Goal: Task Accomplishment & Management: Check status

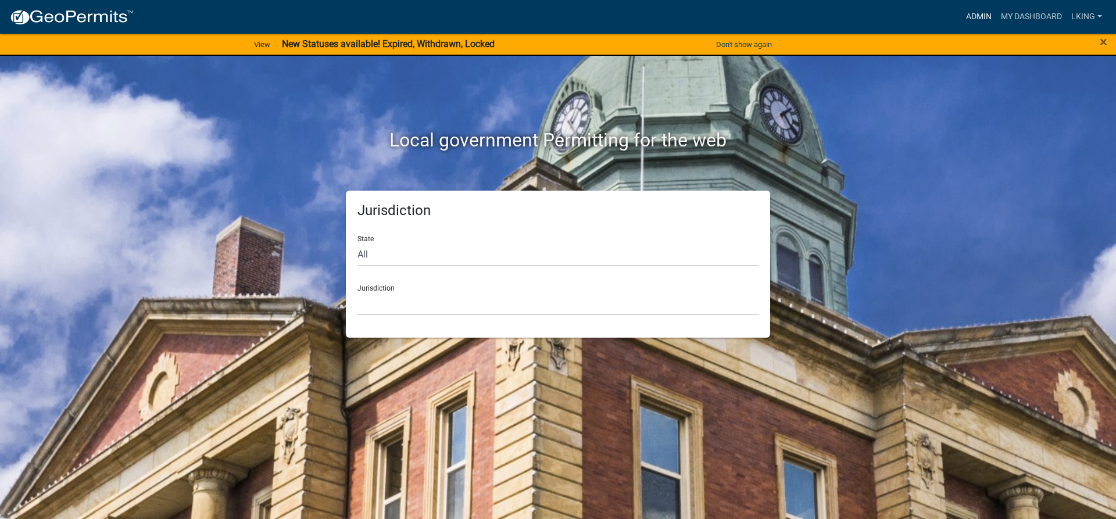
click at [974, 13] on link "Admin" at bounding box center [978, 17] width 35 height 22
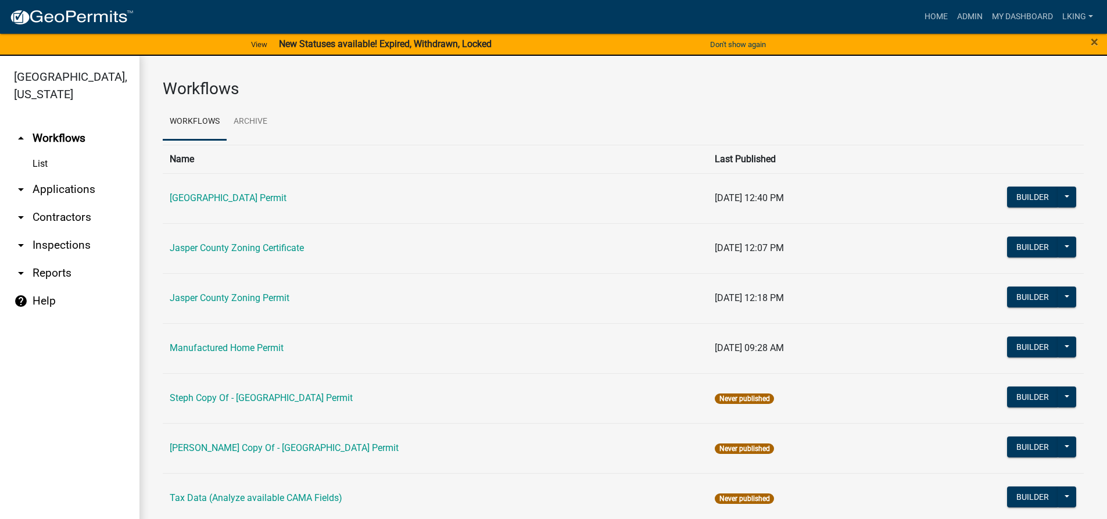
click at [244, 255] on td "Jasper County Zoning Certificate" at bounding box center [435, 248] width 545 height 50
click at [246, 251] on link "Jasper County Zoning Certificate" at bounding box center [237, 247] width 134 height 11
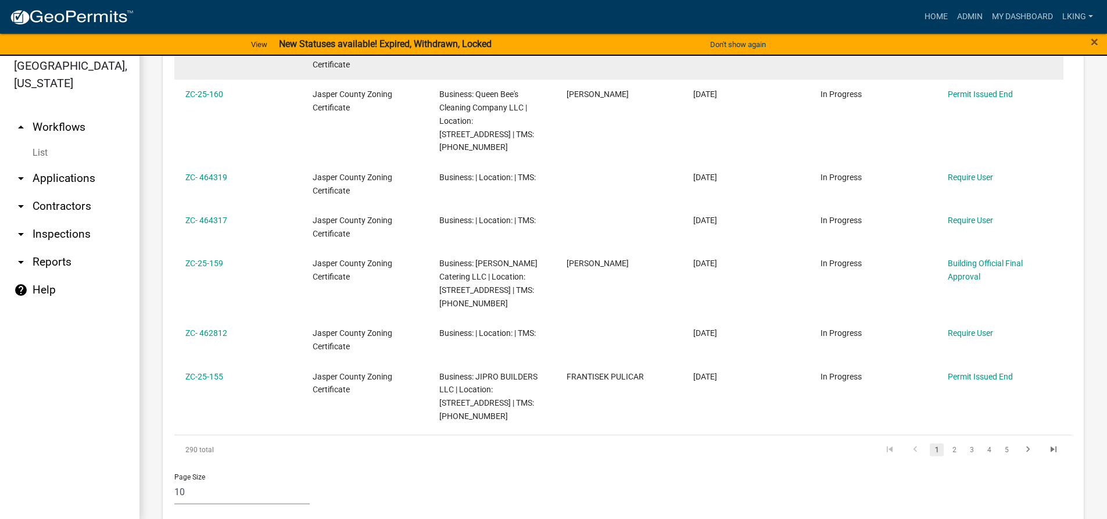
scroll to position [14, 0]
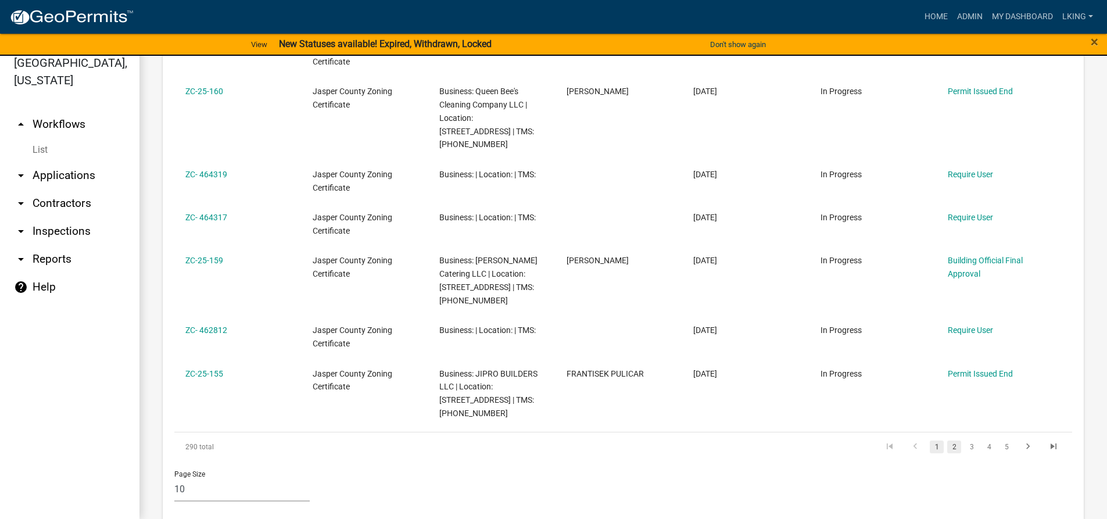
click at [947, 441] on link "2" at bounding box center [954, 447] width 14 height 13
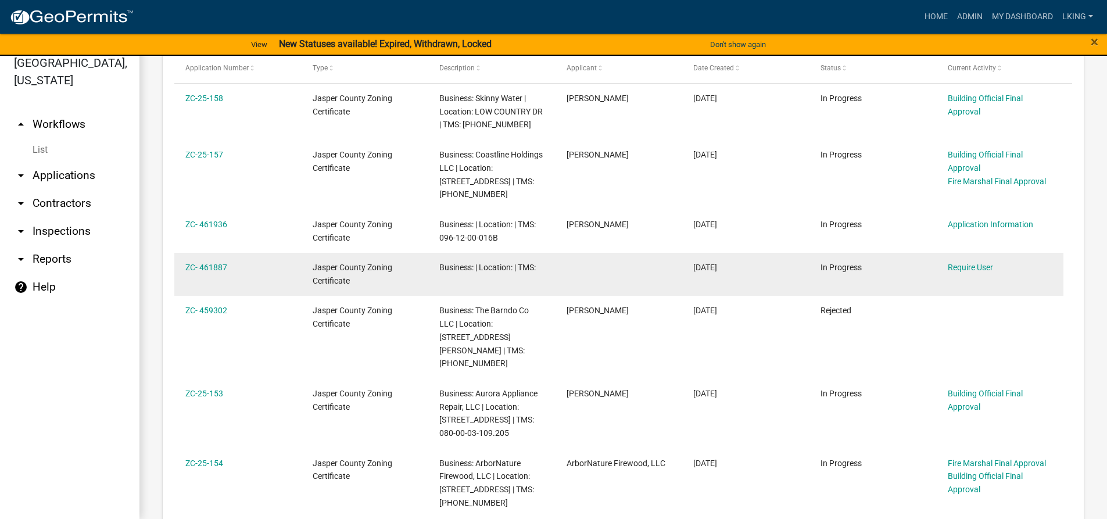
scroll to position [334, 0]
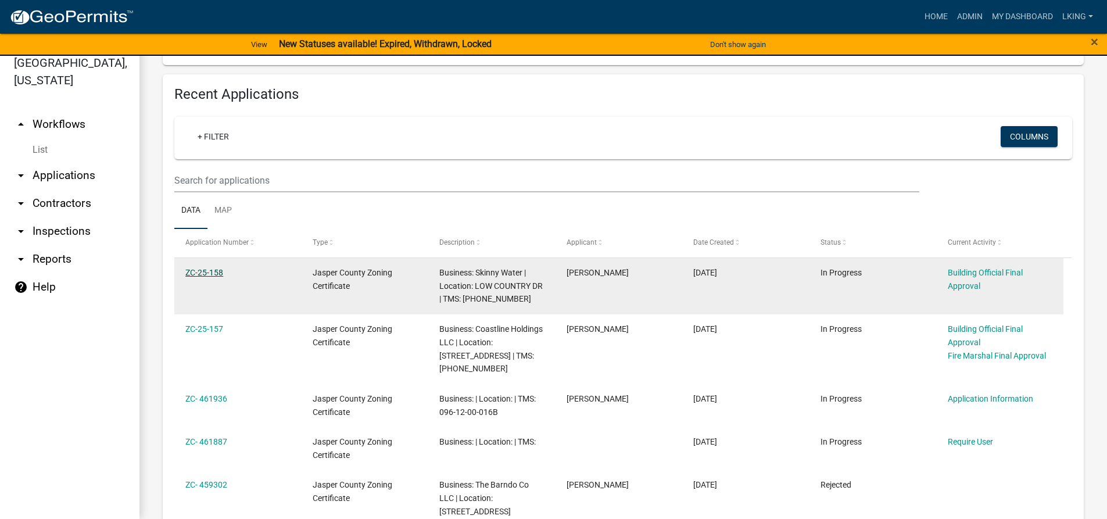
click at [191, 268] on link "ZC-25-158" at bounding box center [204, 272] width 38 height 9
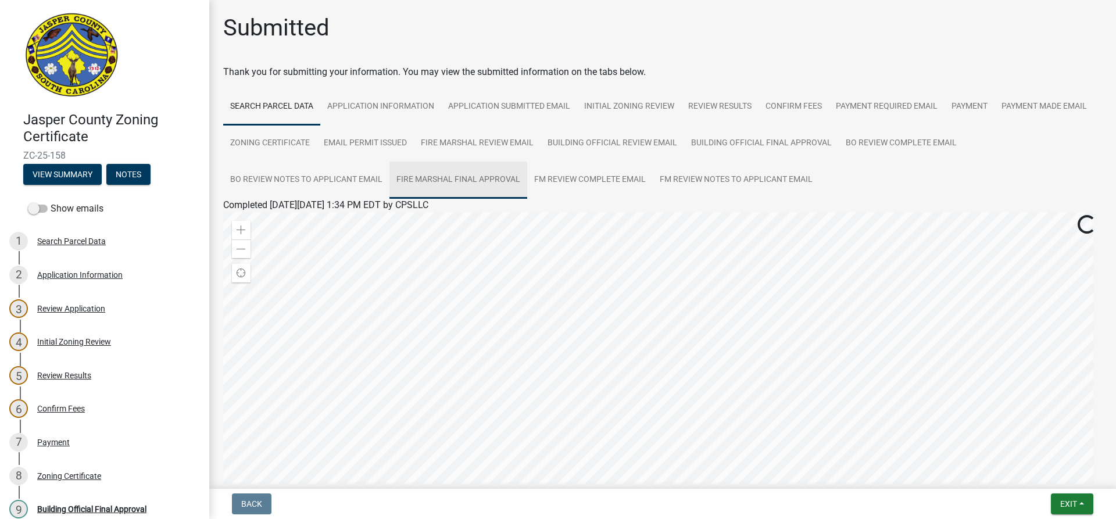
click at [471, 178] on link "Fire Marshal Final Approval" at bounding box center [458, 180] width 138 height 37
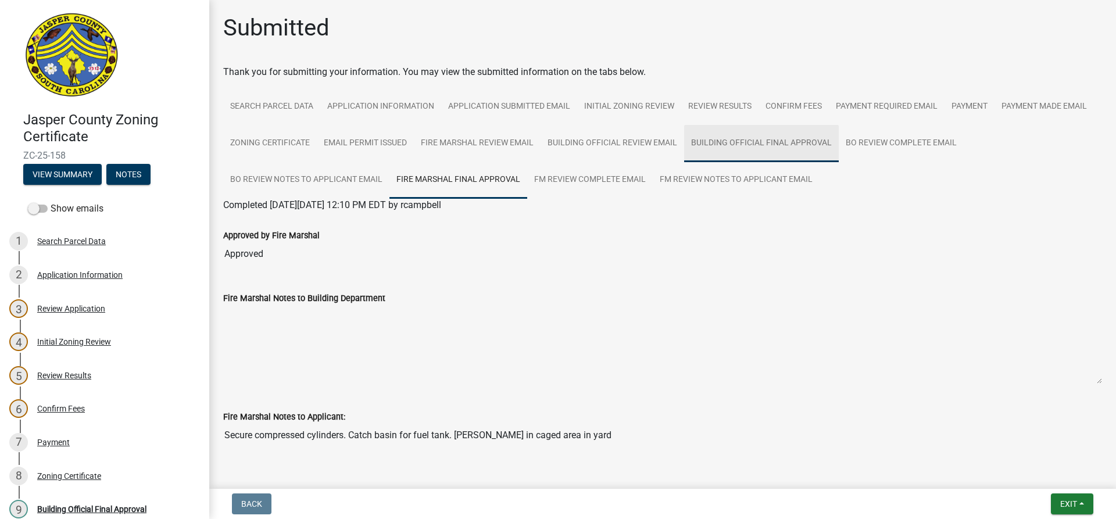
click at [839, 142] on link "Building Official Final Approval" at bounding box center [761, 143] width 155 height 37
